Goal: Find specific page/section

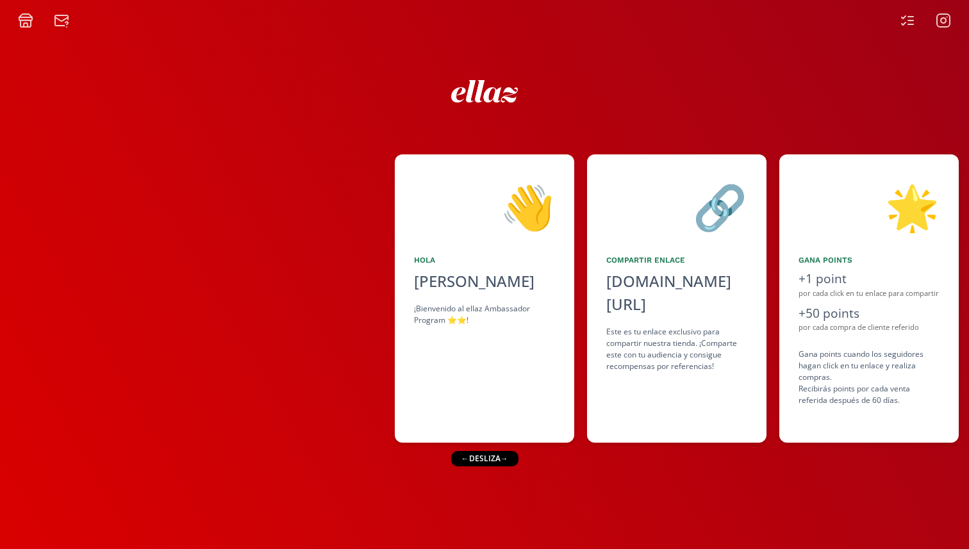
click at [479, 458] on div "← desliza →" at bounding box center [484, 458] width 67 height 15
click at [903, 17] on icon at bounding box center [907, 20] width 15 height 15
click at [948, 19] on icon at bounding box center [942, 20] width 15 height 15
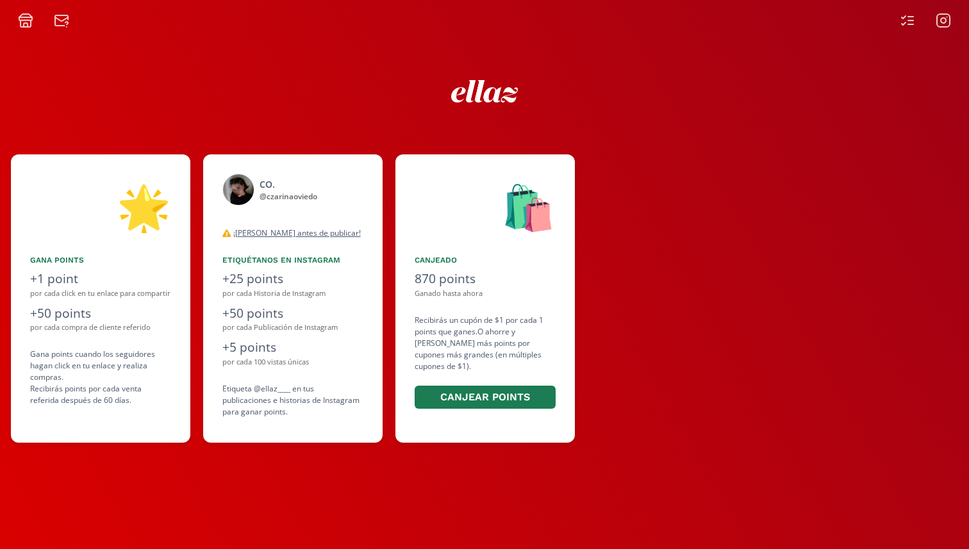
scroll to position [0, 769]
